Goal: Check status: Check status

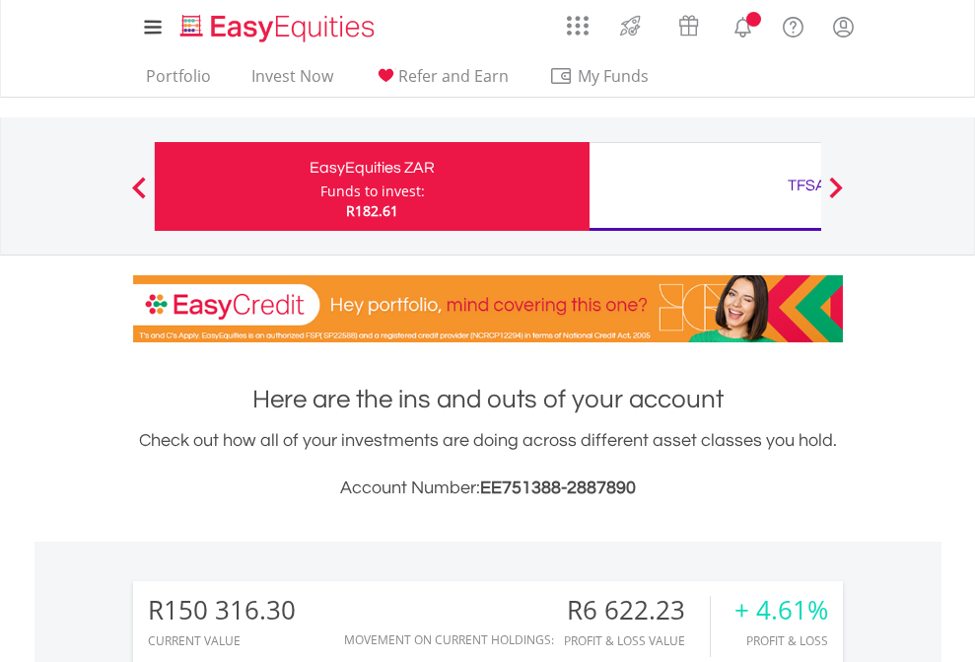
scroll to position [189, 310]
click at [320, 186] on div "Funds to invest:" at bounding box center [372, 191] width 105 height 20
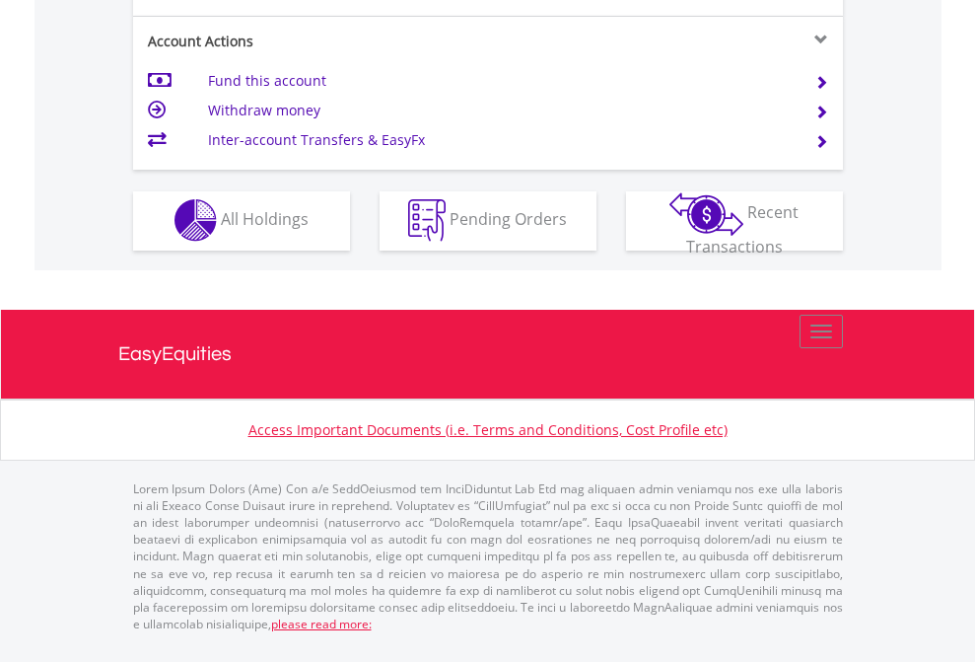
scroll to position [1844, 0]
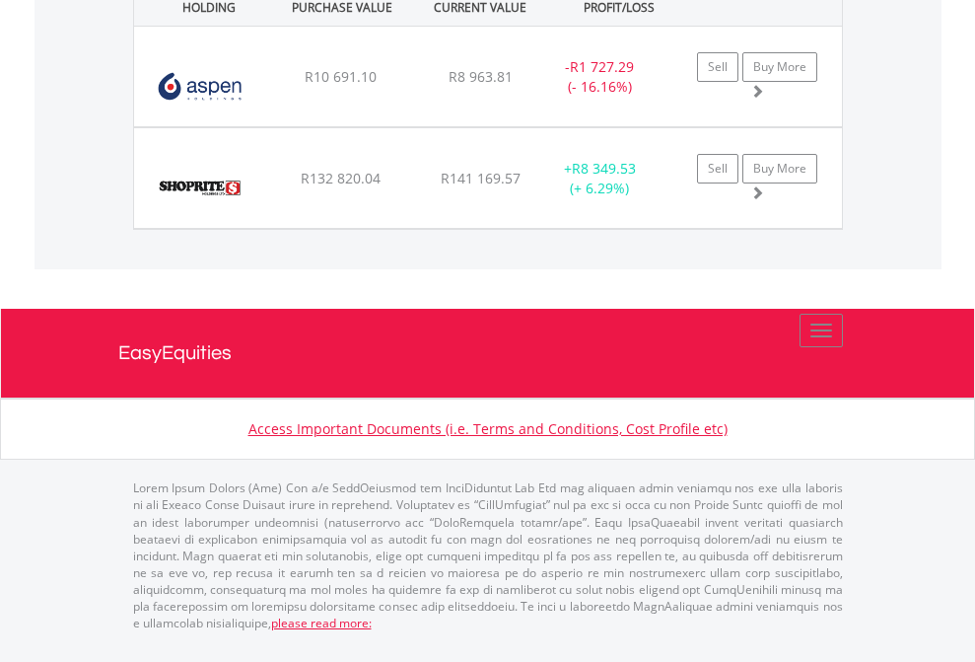
scroll to position [189, 310]
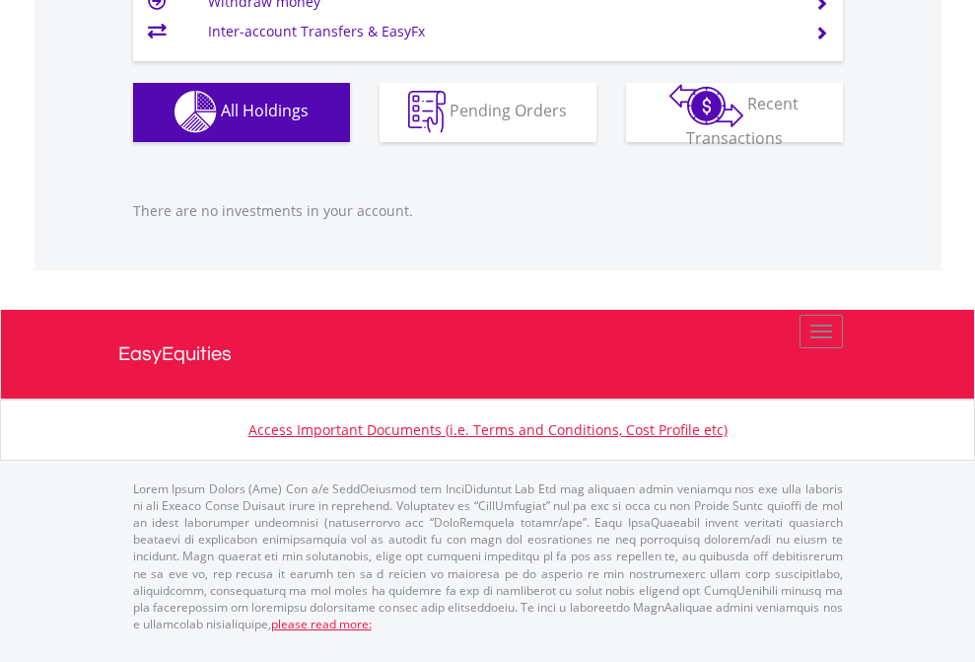
scroll to position [189, 310]
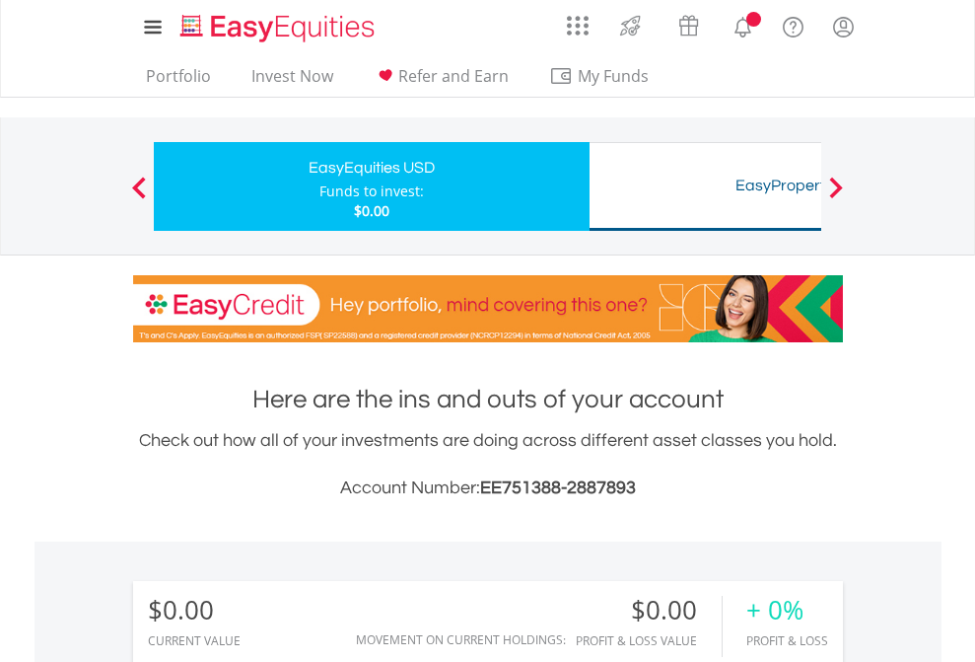
scroll to position [189, 310]
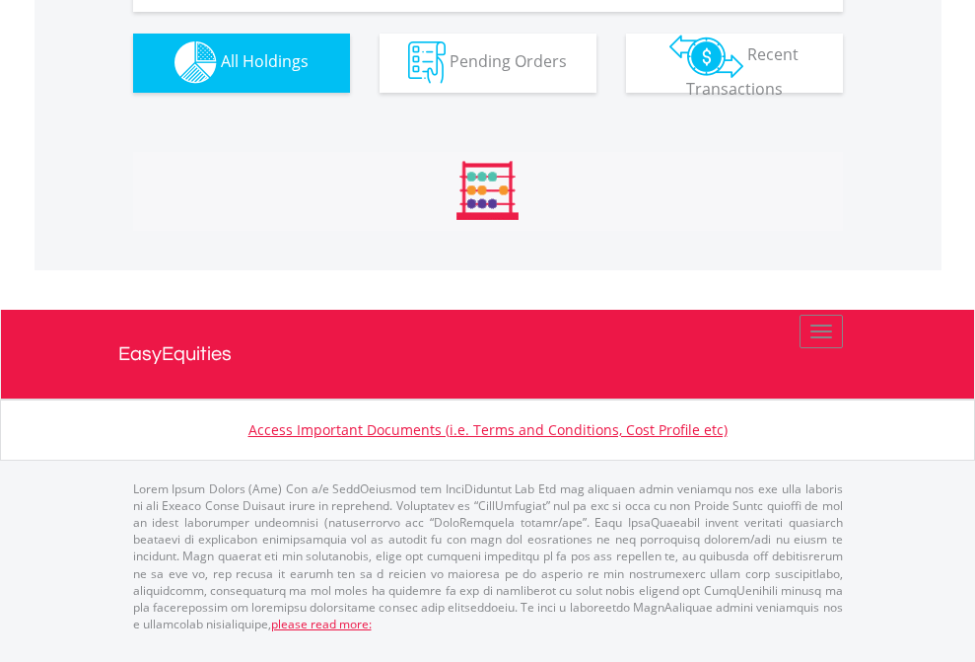
scroll to position [1953, 0]
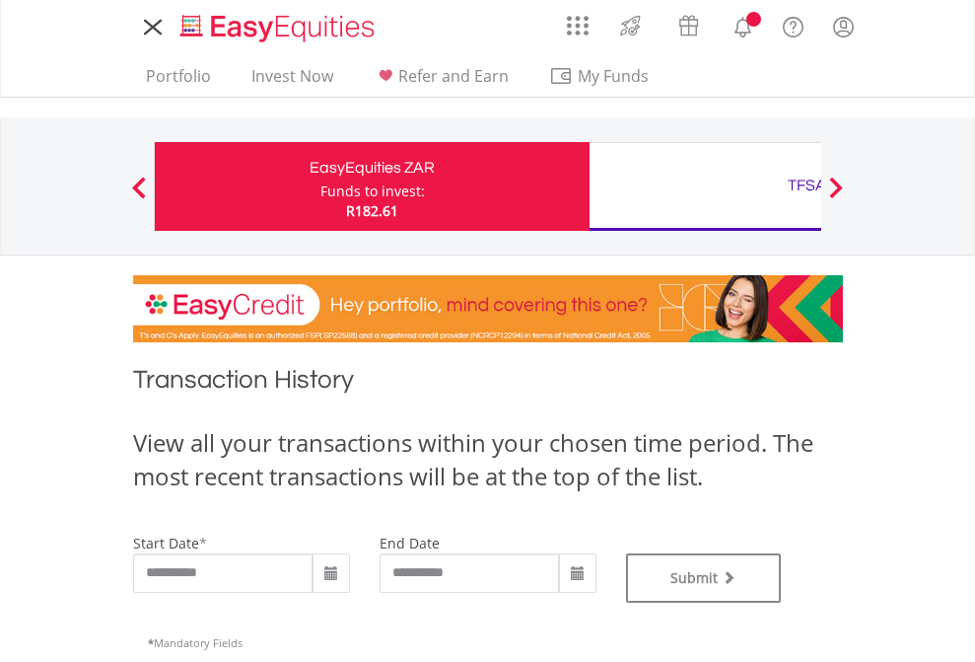
type input "**********"
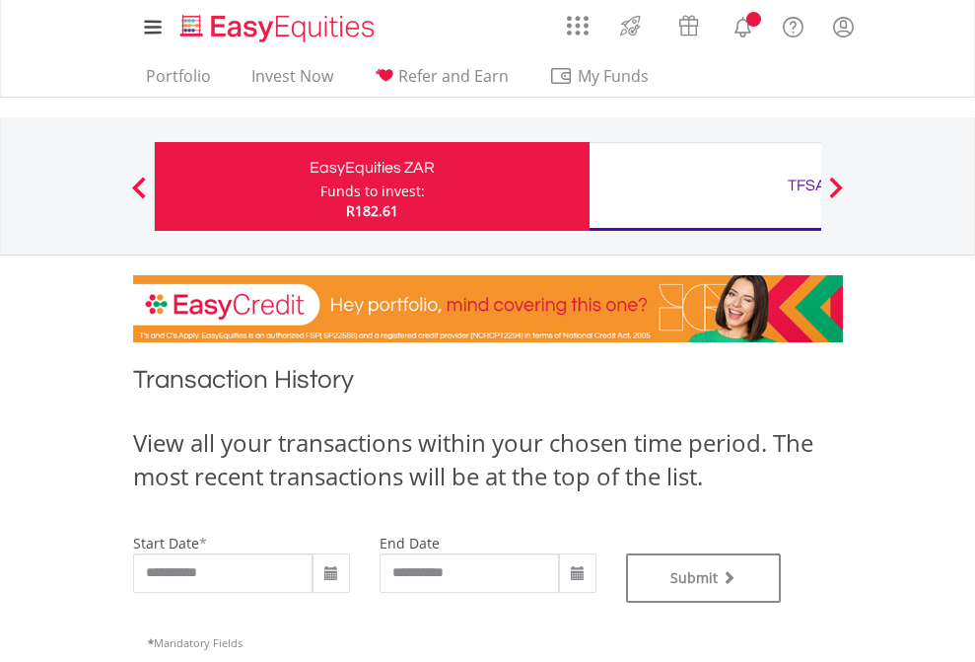
click at [705, 186] on div "TFSA" at bounding box center [807, 186] width 411 height 28
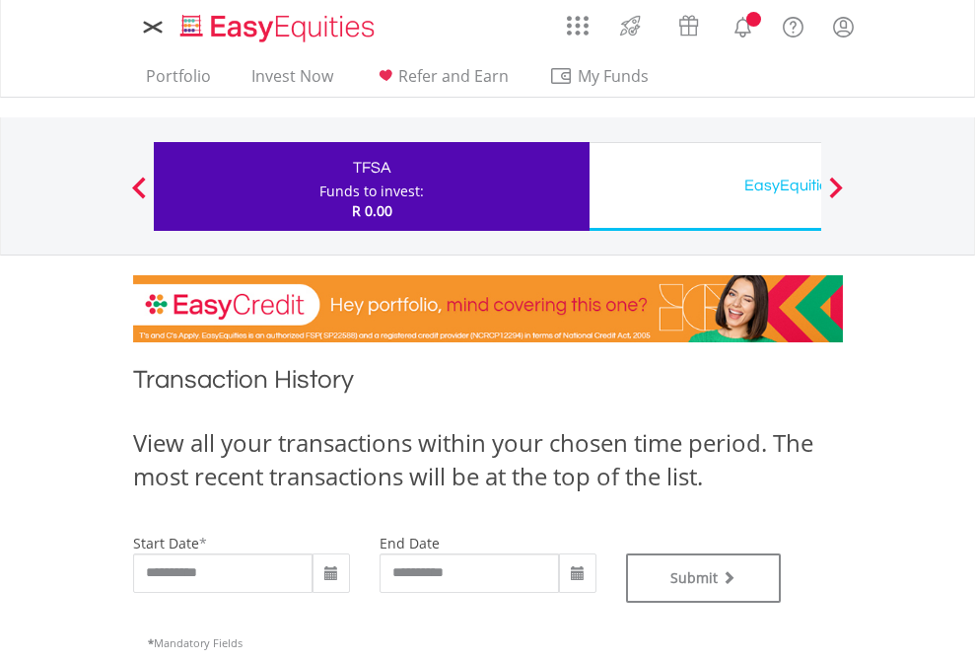
type input "**********"
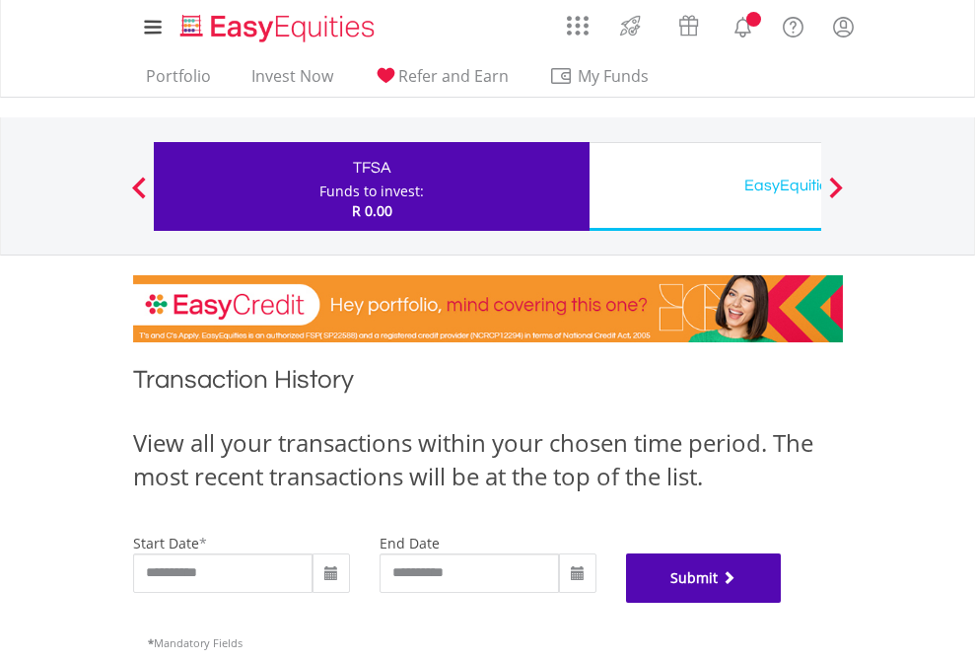
click at [782, 603] on button "Submit" at bounding box center [704, 577] width 156 height 49
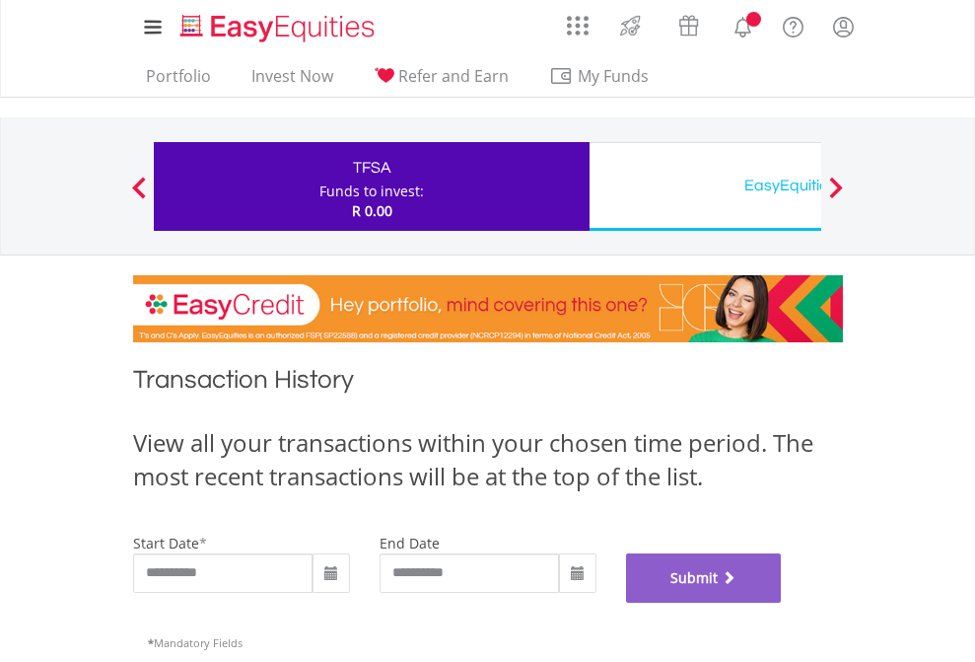
scroll to position [800, 0]
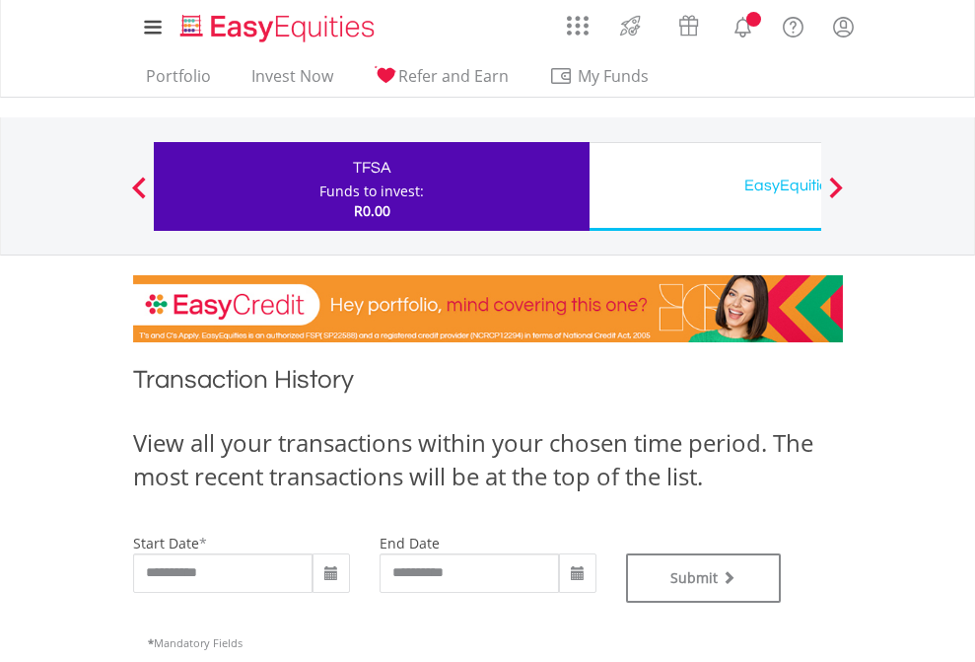
click at [705, 186] on div "EasyEquities USD" at bounding box center [807, 186] width 411 height 28
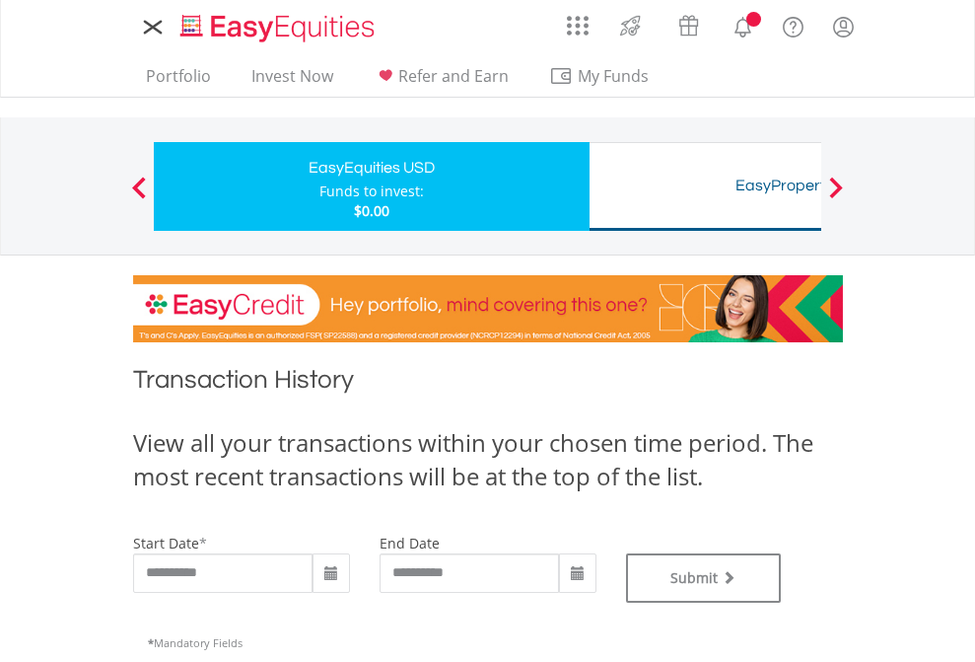
type input "**********"
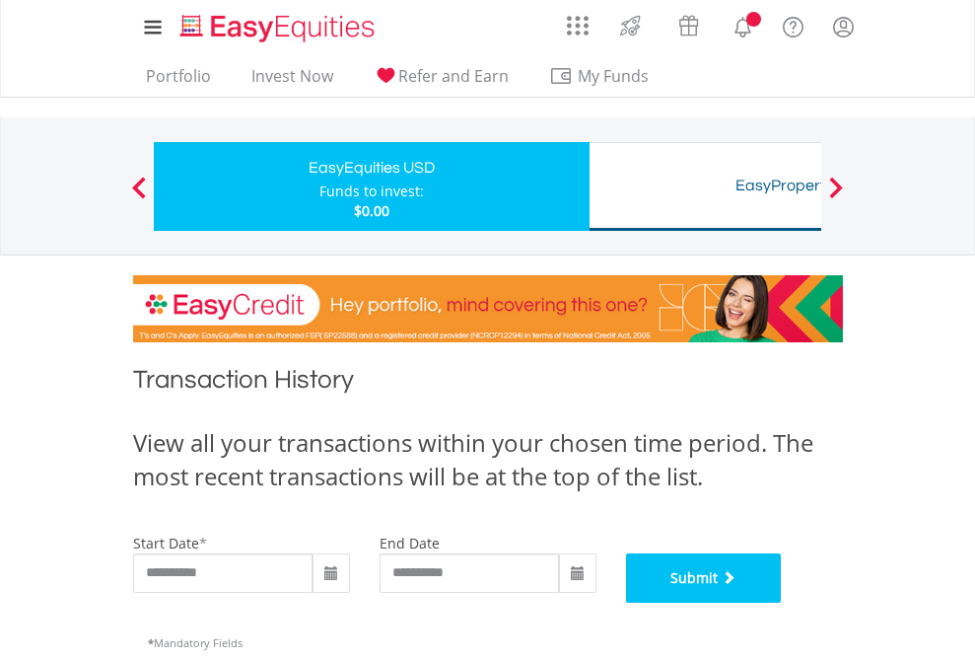
click at [782, 603] on button "Submit" at bounding box center [704, 577] width 156 height 49
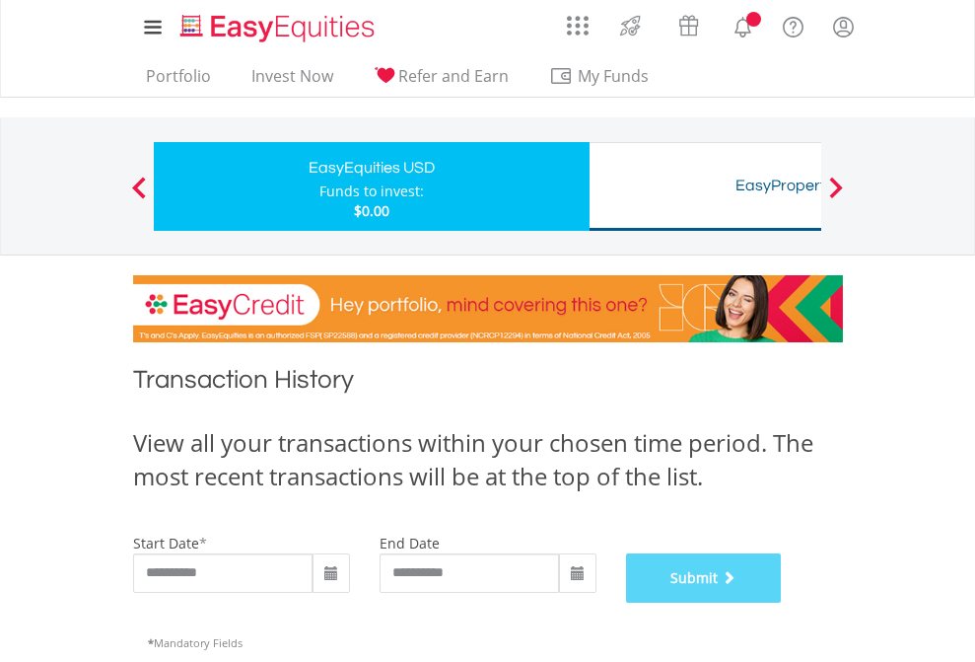
scroll to position [800, 0]
